Goal: Transaction & Acquisition: Purchase product/service

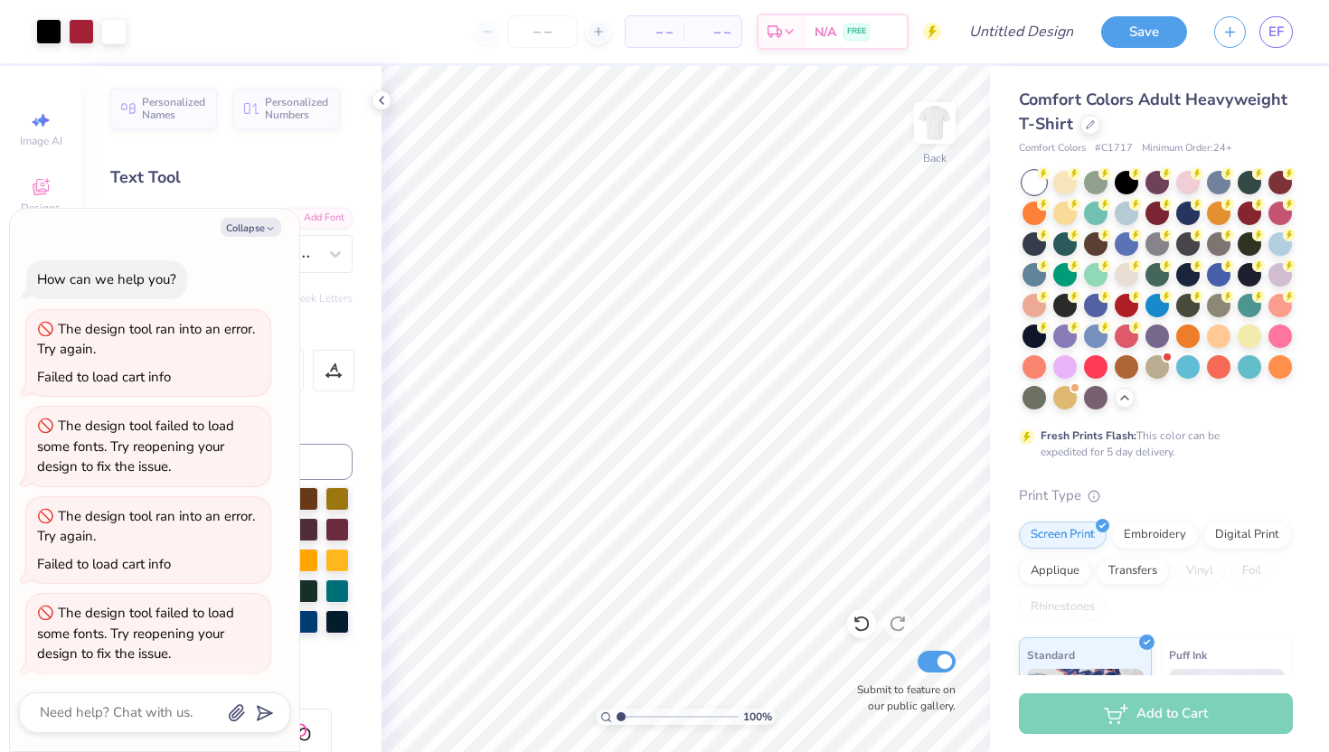
scroll to position [730, 0]
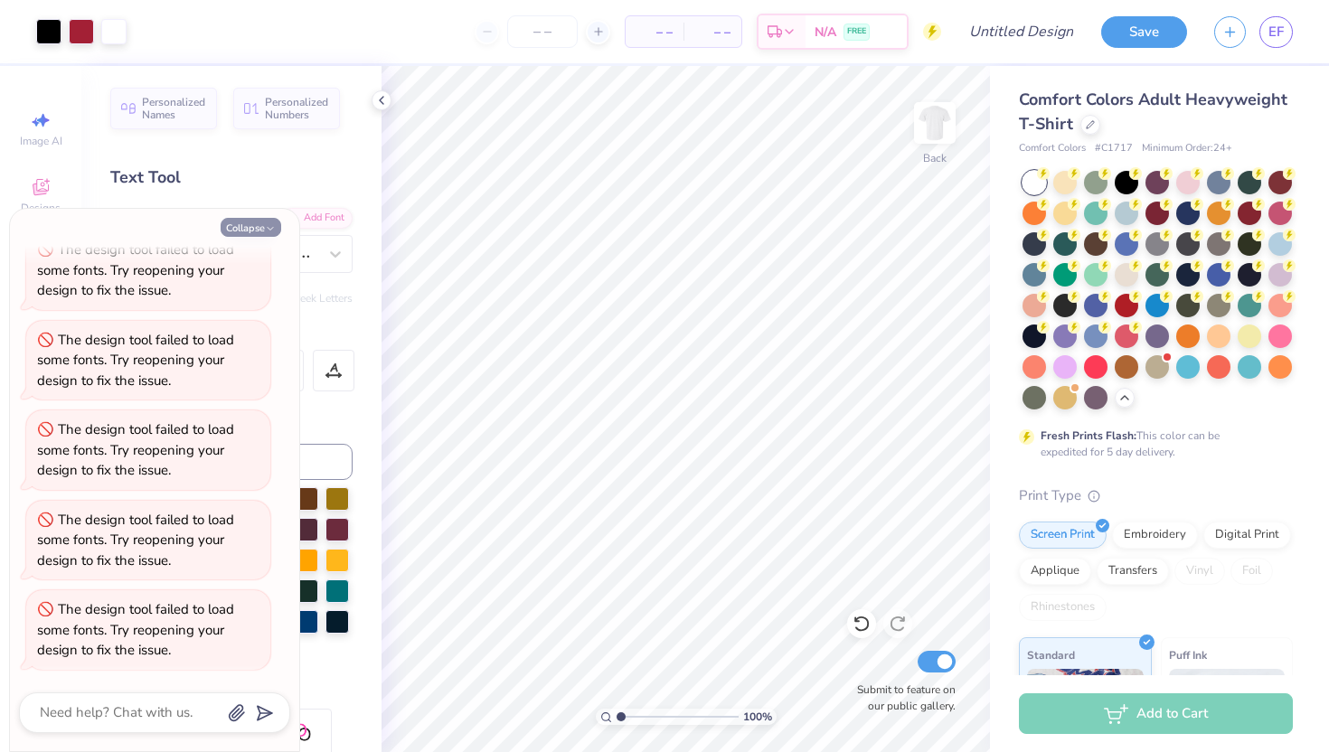
click at [254, 229] on button "Collapse" at bounding box center [251, 227] width 61 height 19
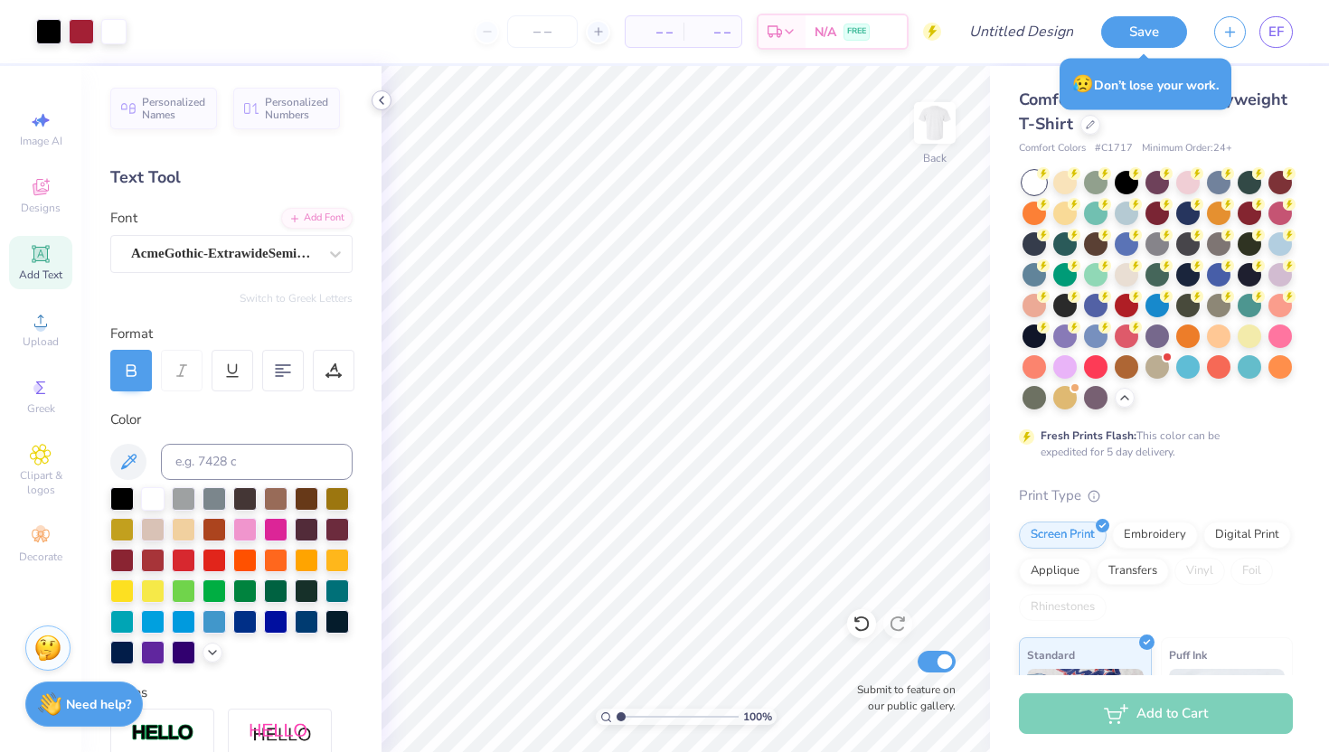
click at [378, 102] on icon at bounding box center [381, 100] width 14 height 14
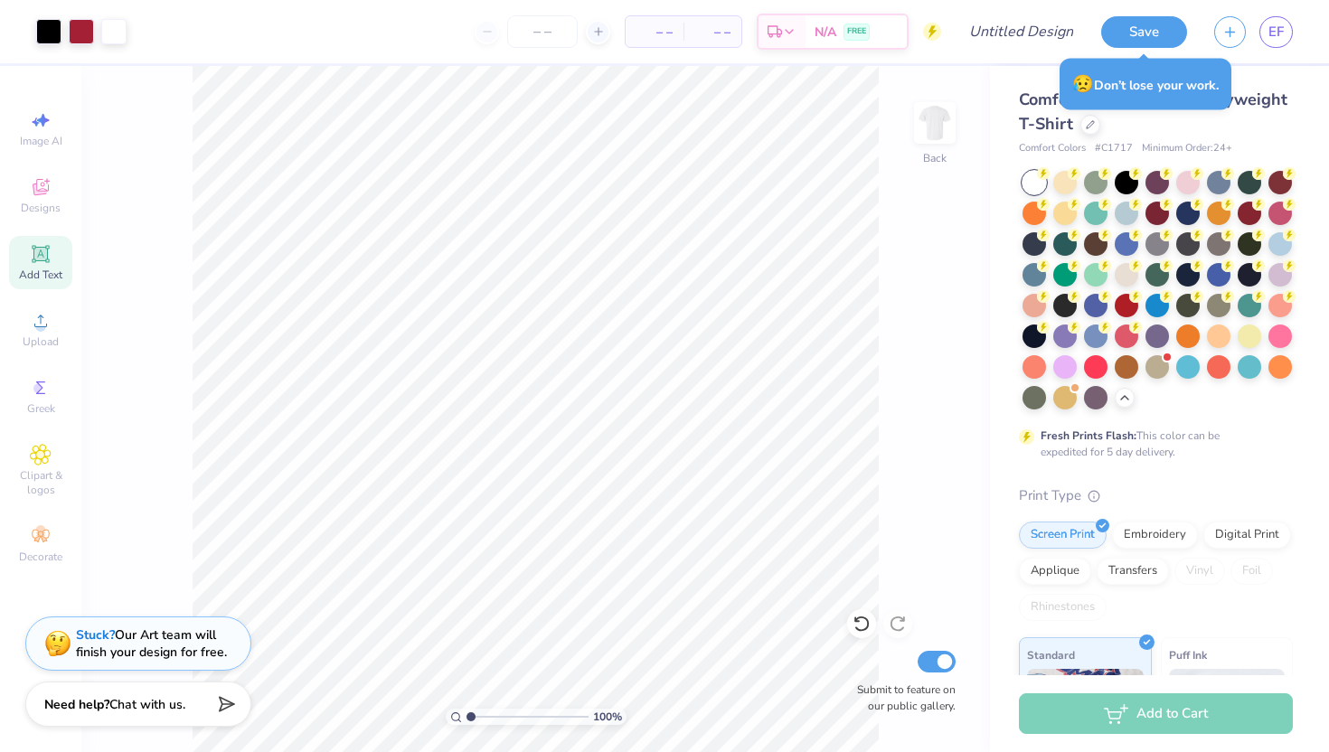
click at [1232, 106] on span "Comfort Colors Adult Heavyweight T-Shirt" at bounding box center [1153, 112] width 268 height 46
click at [1090, 127] on div at bounding box center [1090, 123] width 20 height 20
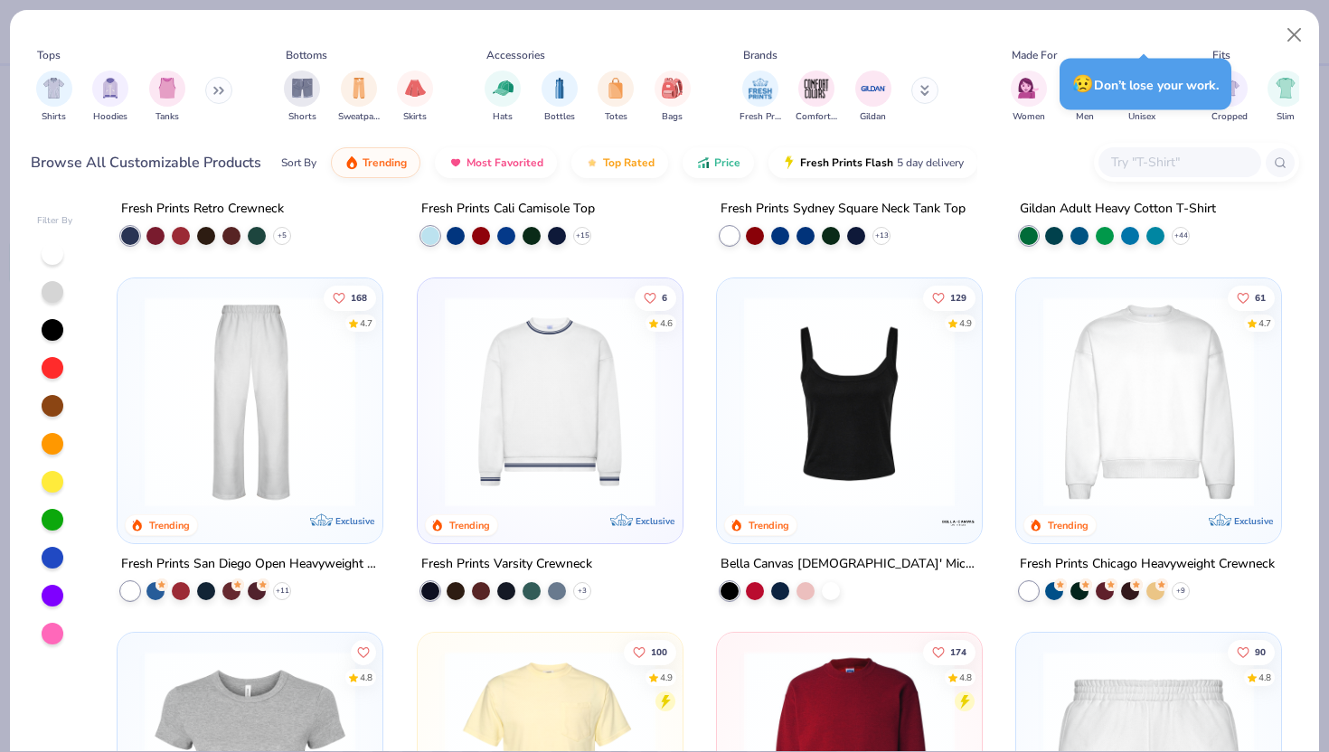
scroll to position [654, 0]
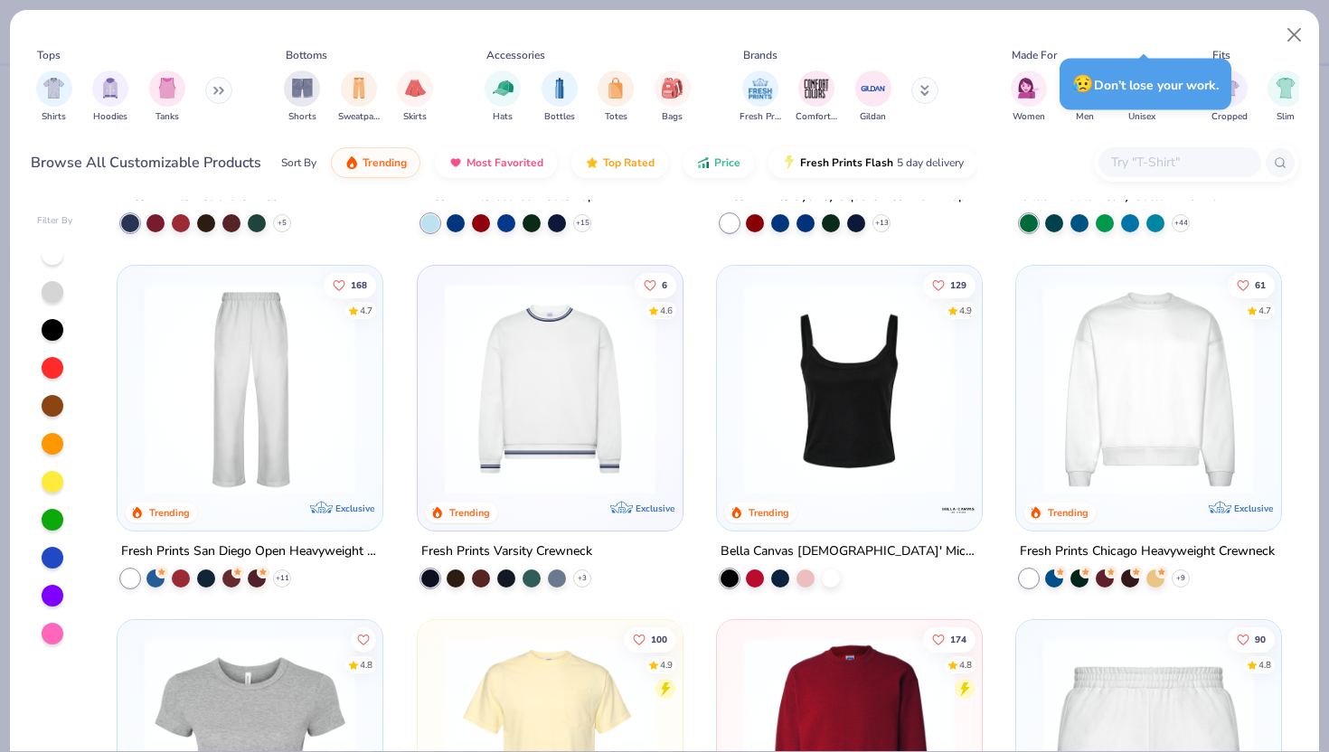
click at [788, 348] on img at bounding box center [849, 388] width 229 height 211
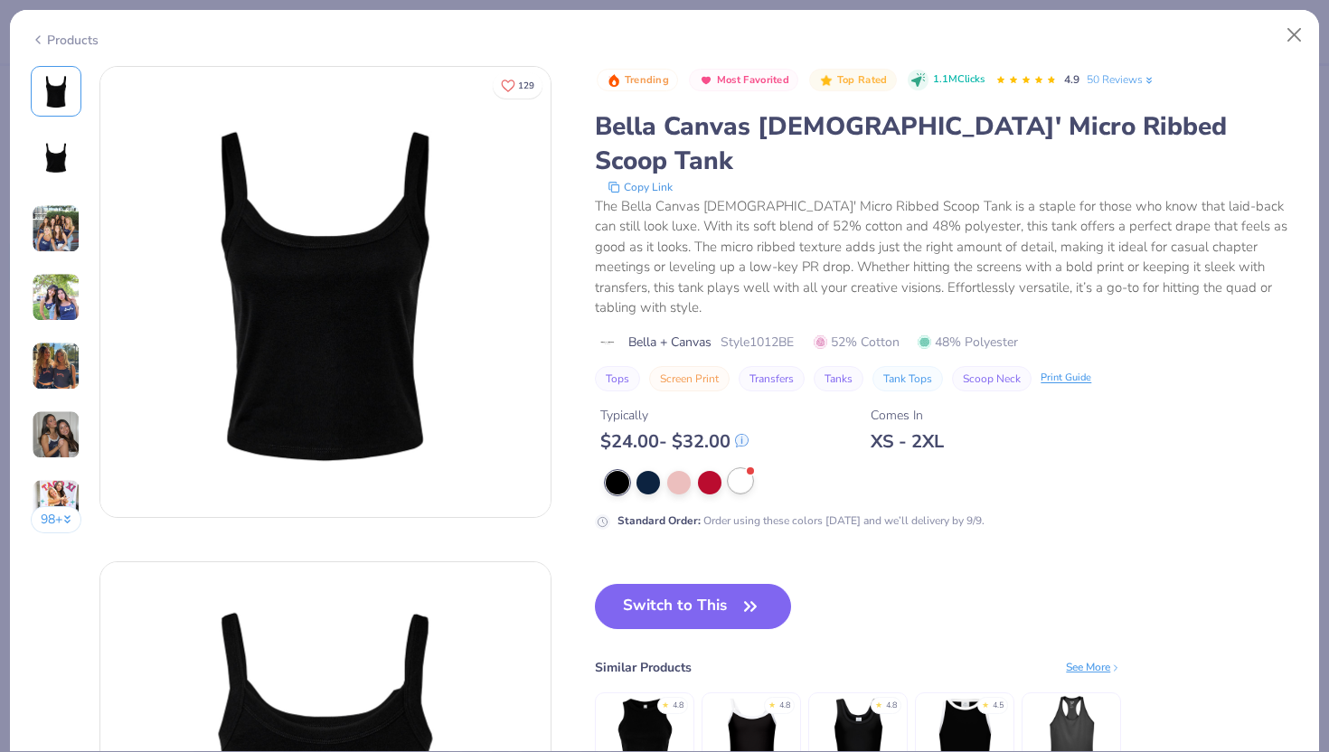
click at [745, 469] on div at bounding box center [741, 481] width 24 height 24
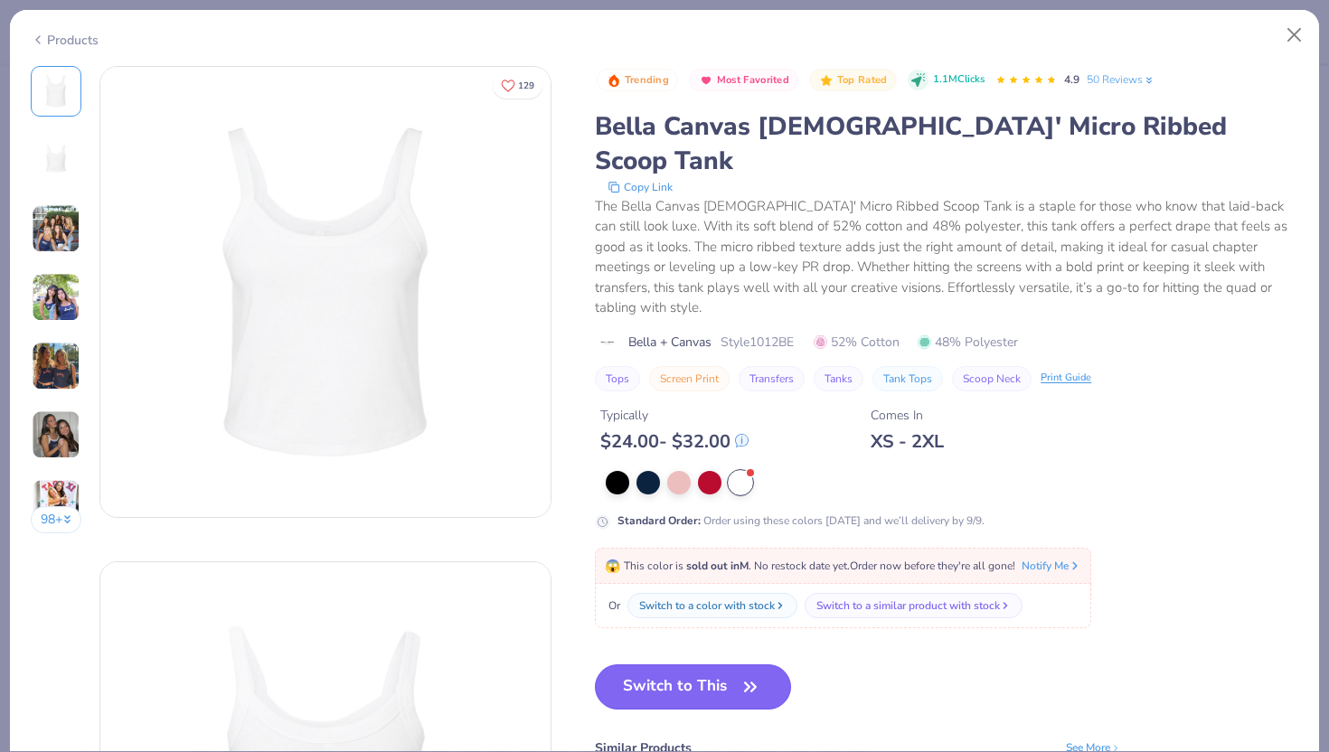
click at [703, 664] on button "Switch to This" at bounding box center [693, 686] width 196 height 45
type textarea "x"
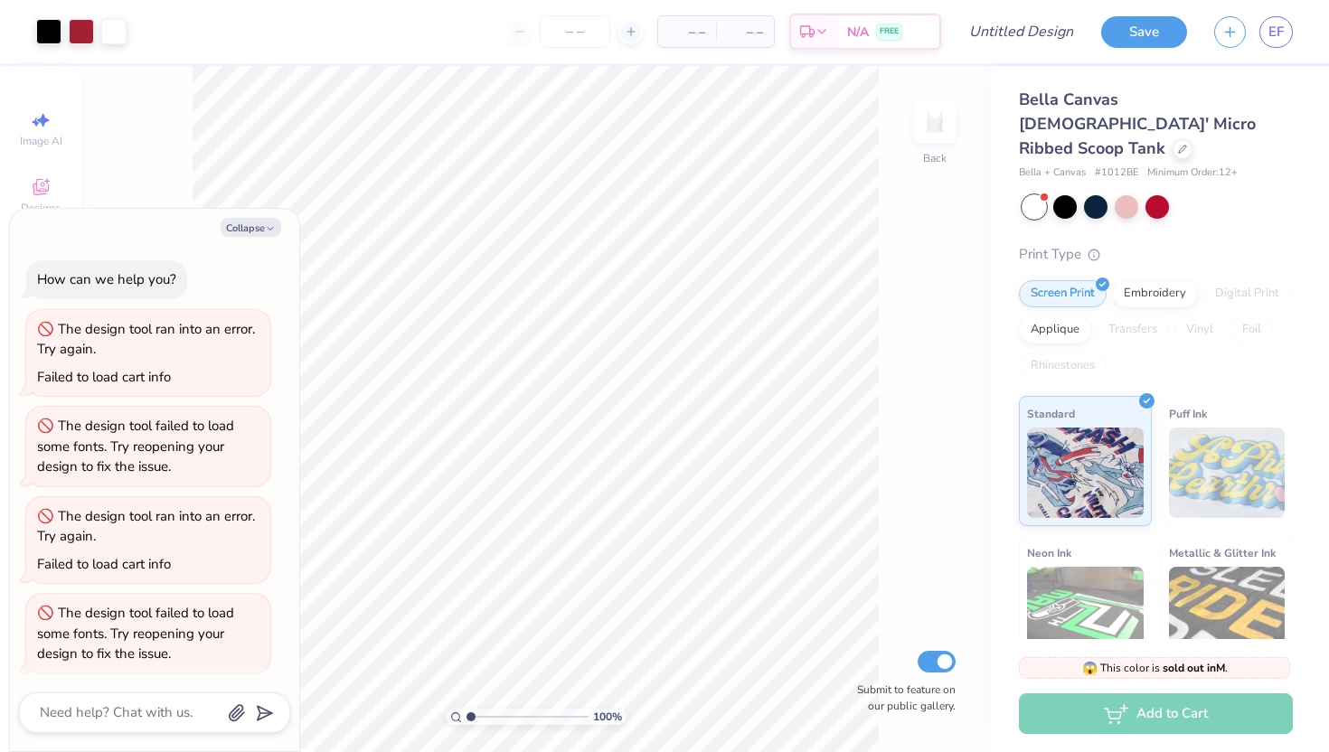
scroll to position [965, 0]
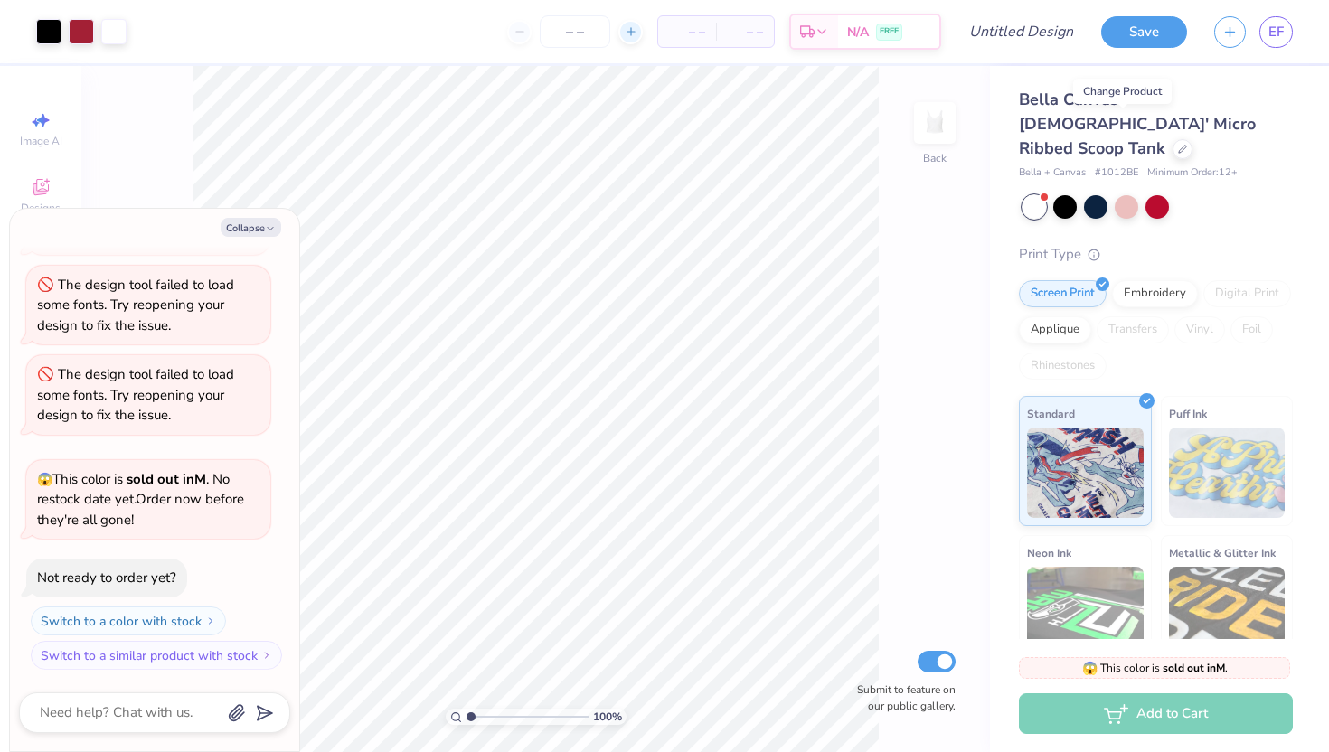
click at [637, 31] on div at bounding box center [630, 32] width 24 height 24
type input "12"
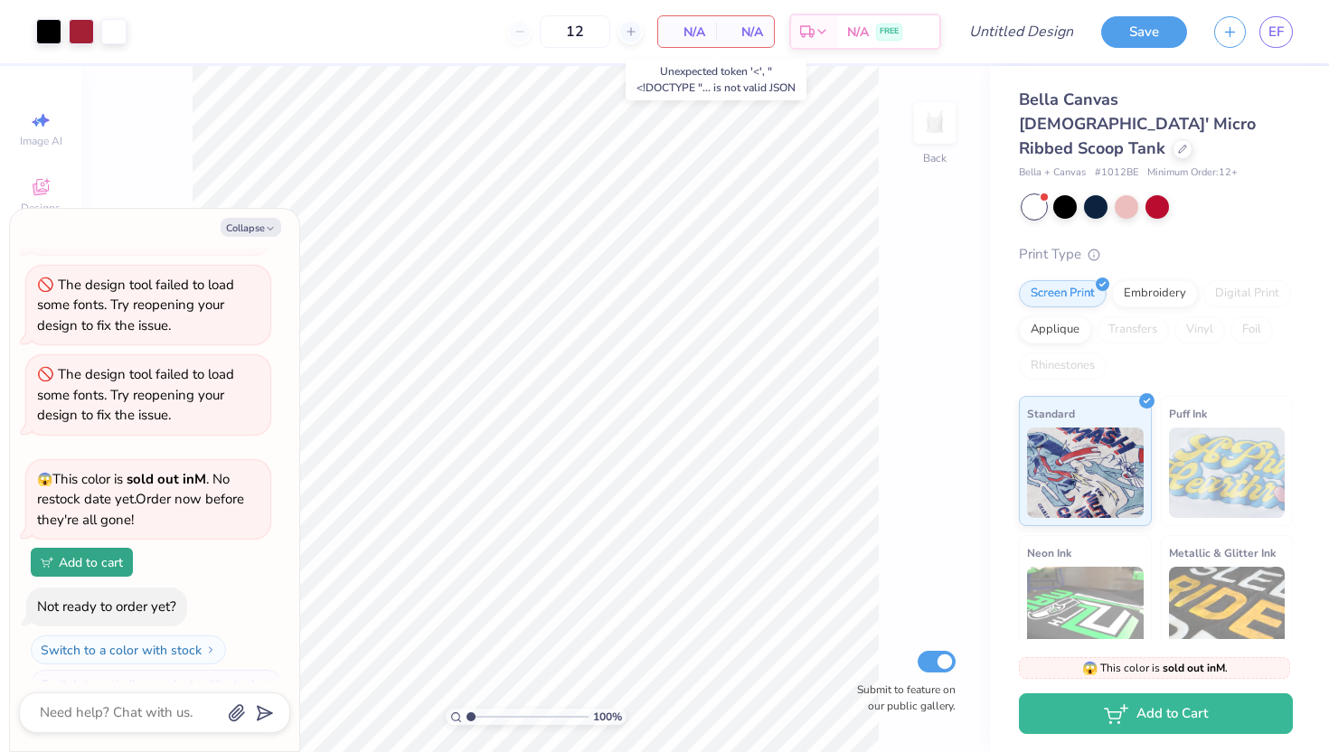
click at [695, 29] on span "N/A" at bounding box center [687, 32] width 36 height 19
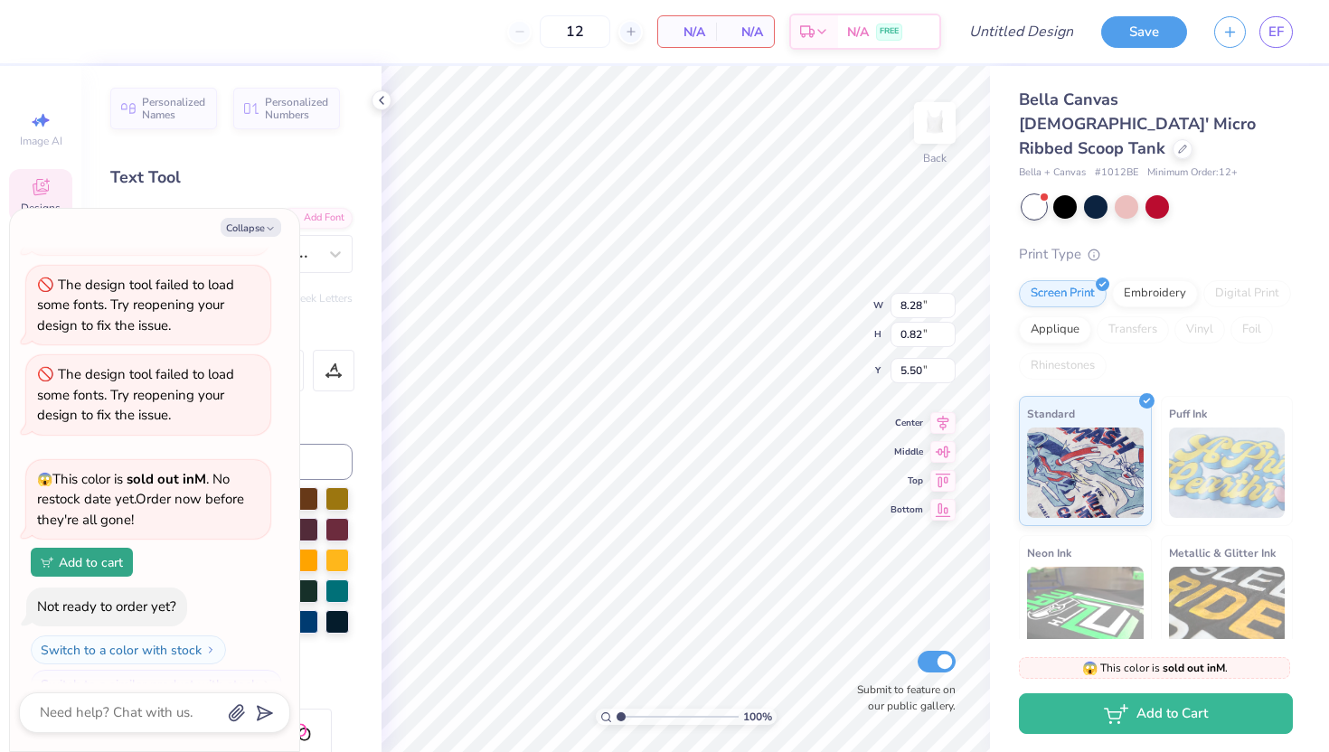
click at [691, 33] on span "N/A" at bounding box center [687, 32] width 36 height 19
type textarea "x"
click at [732, 28] on span "N/A" at bounding box center [745, 32] width 36 height 19
click at [625, 27] on icon at bounding box center [631, 31] width 13 height 13
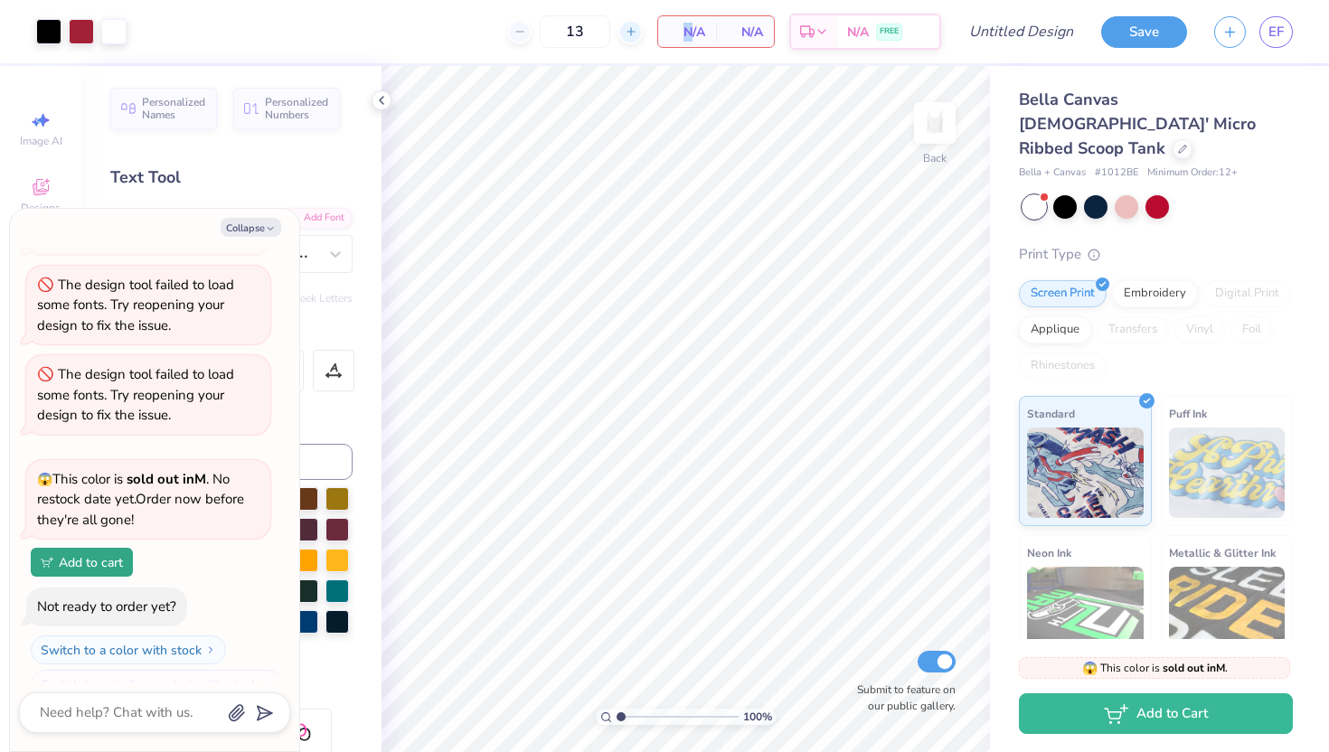
click at [625, 27] on icon at bounding box center [631, 31] width 13 height 13
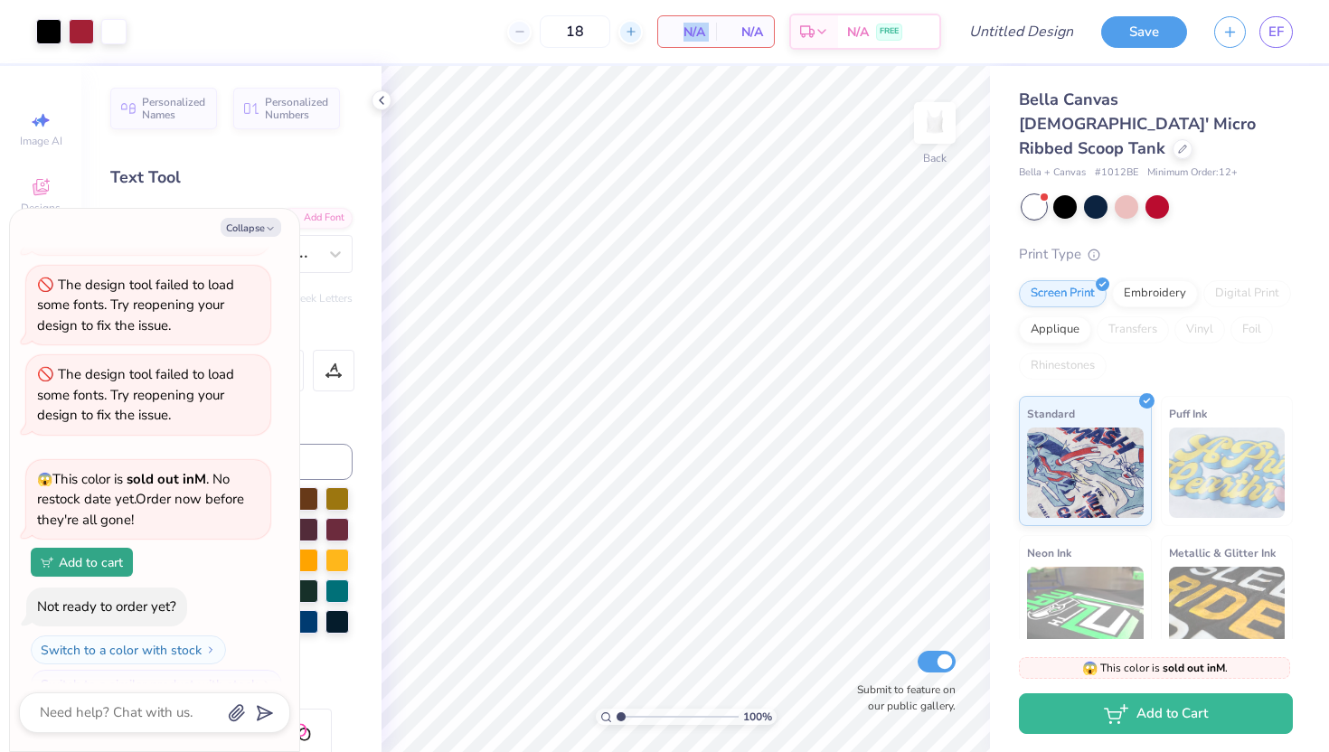
click at [625, 27] on icon at bounding box center [631, 31] width 13 height 13
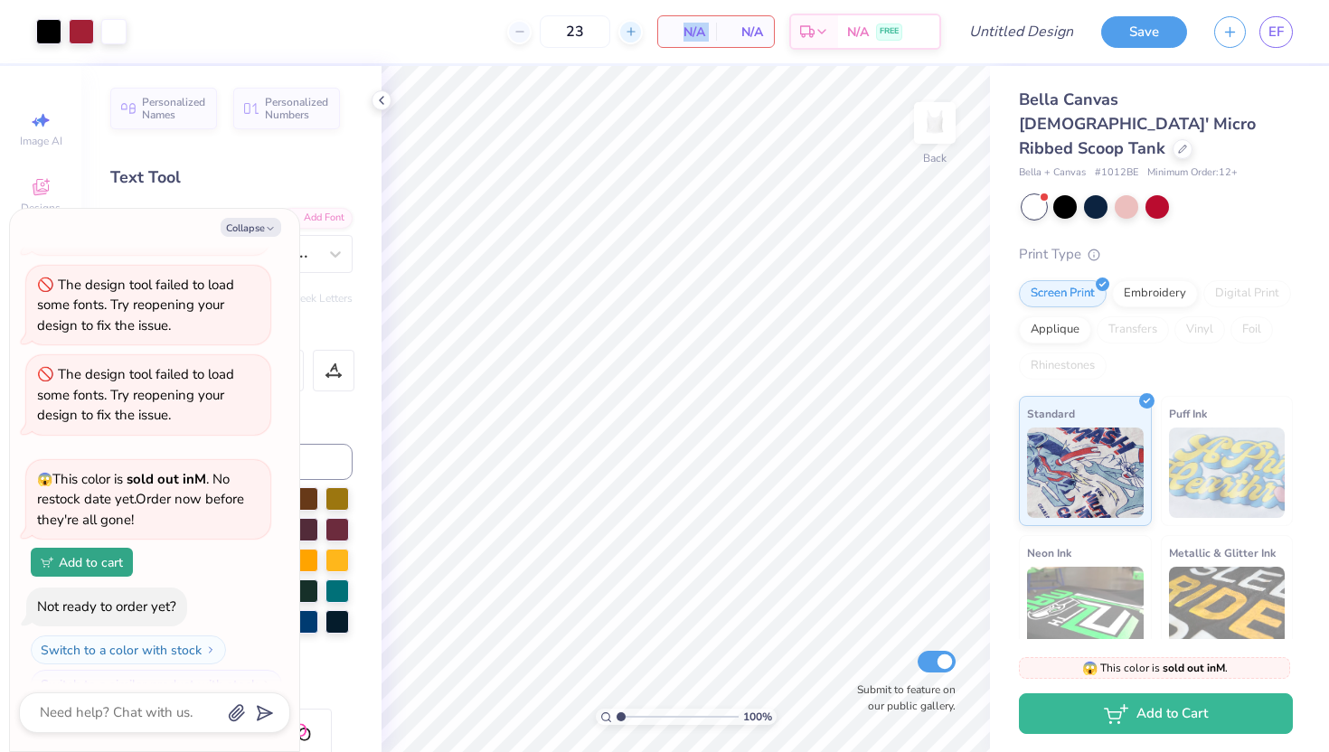
click at [625, 27] on icon at bounding box center [631, 31] width 13 height 13
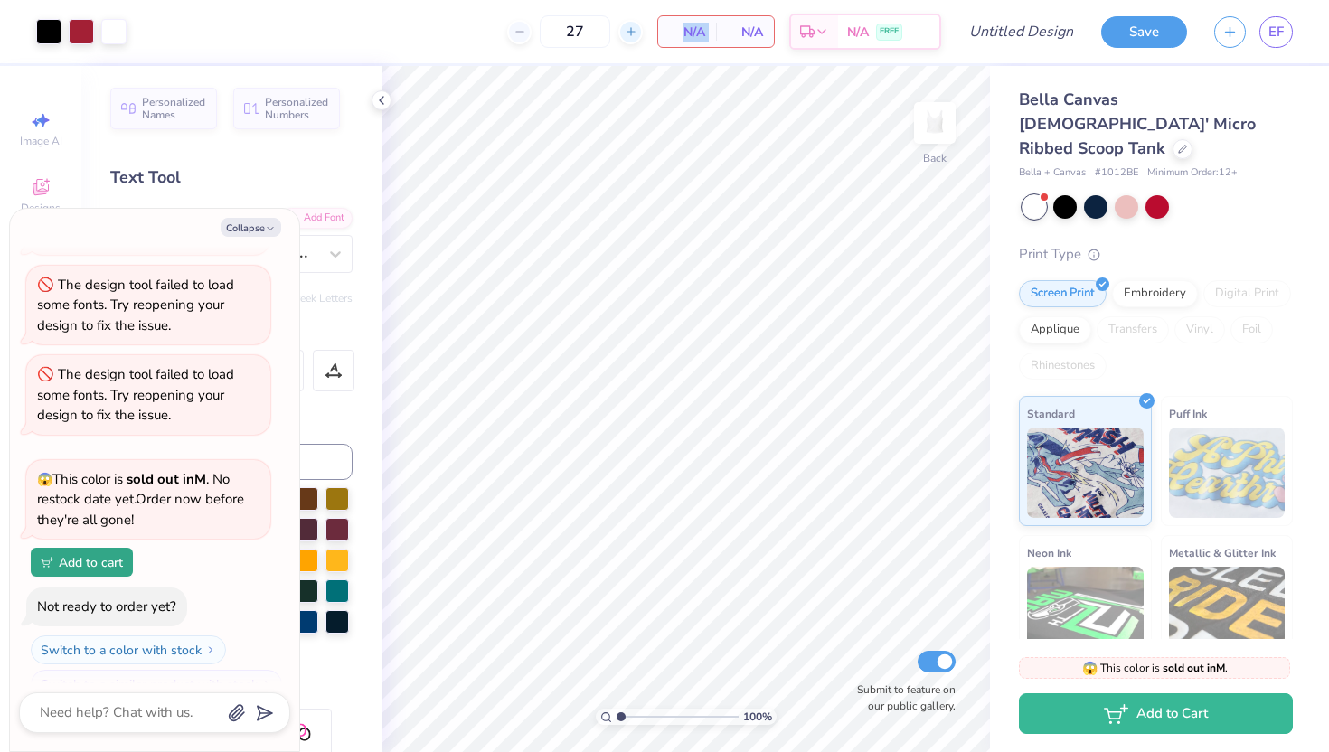
type input "28"
type textarea "x"
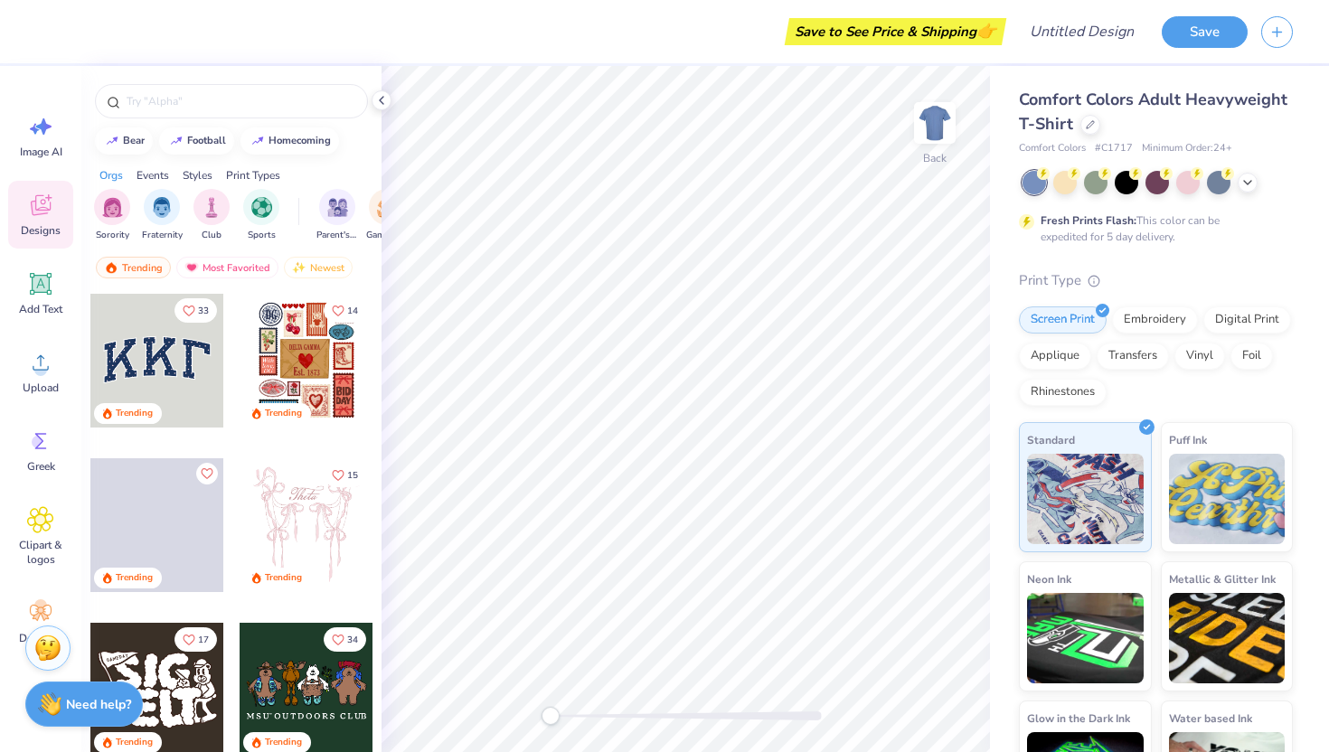
click at [154, 371] on div at bounding box center [157, 361] width 134 height 134
